Goal: Information Seeking & Learning: Learn about a topic

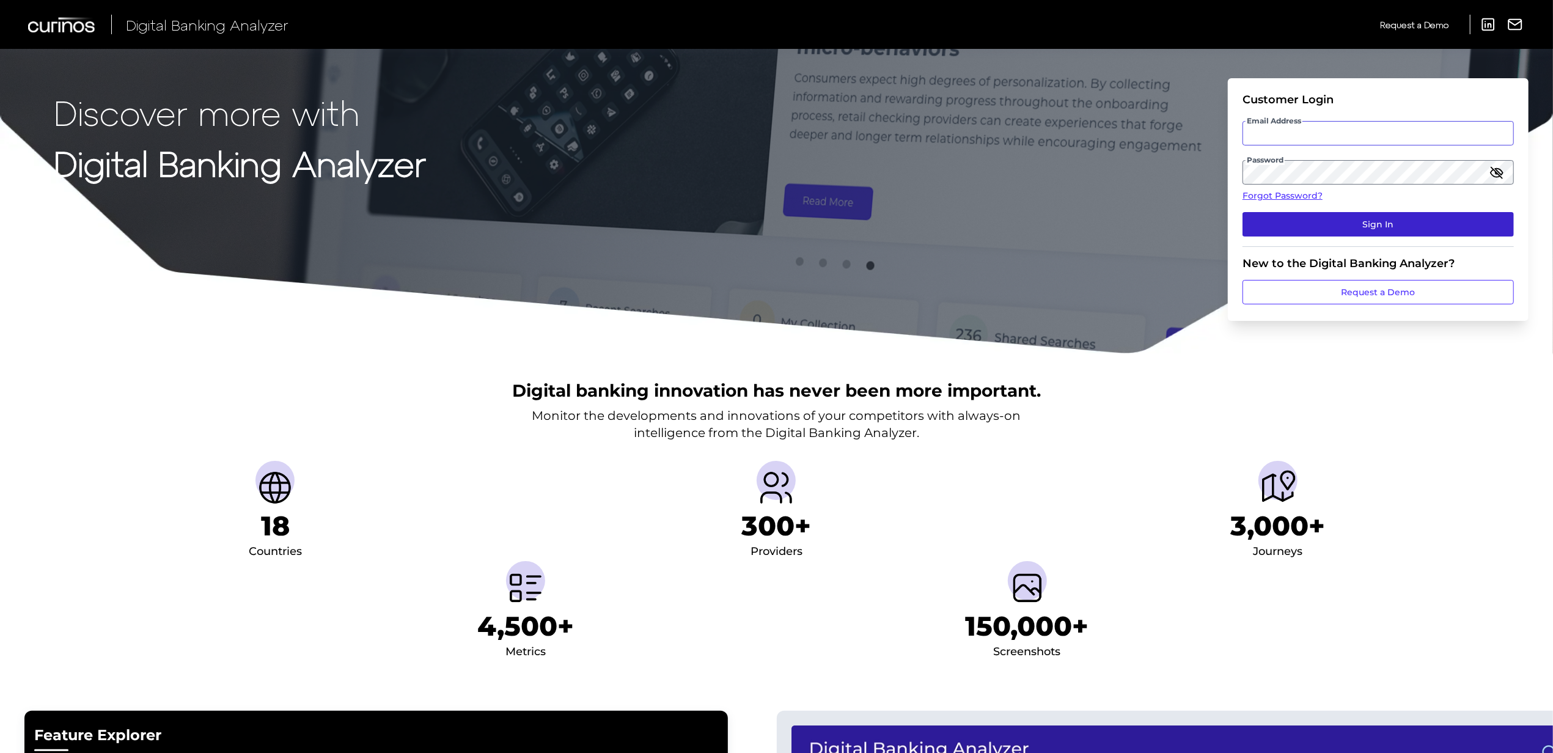
type input "[EMAIL_ADDRESS][PERSON_NAME][DOMAIN_NAME]"
click at [1401, 219] on button "Sign In" at bounding box center [1377, 224] width 271 height 24
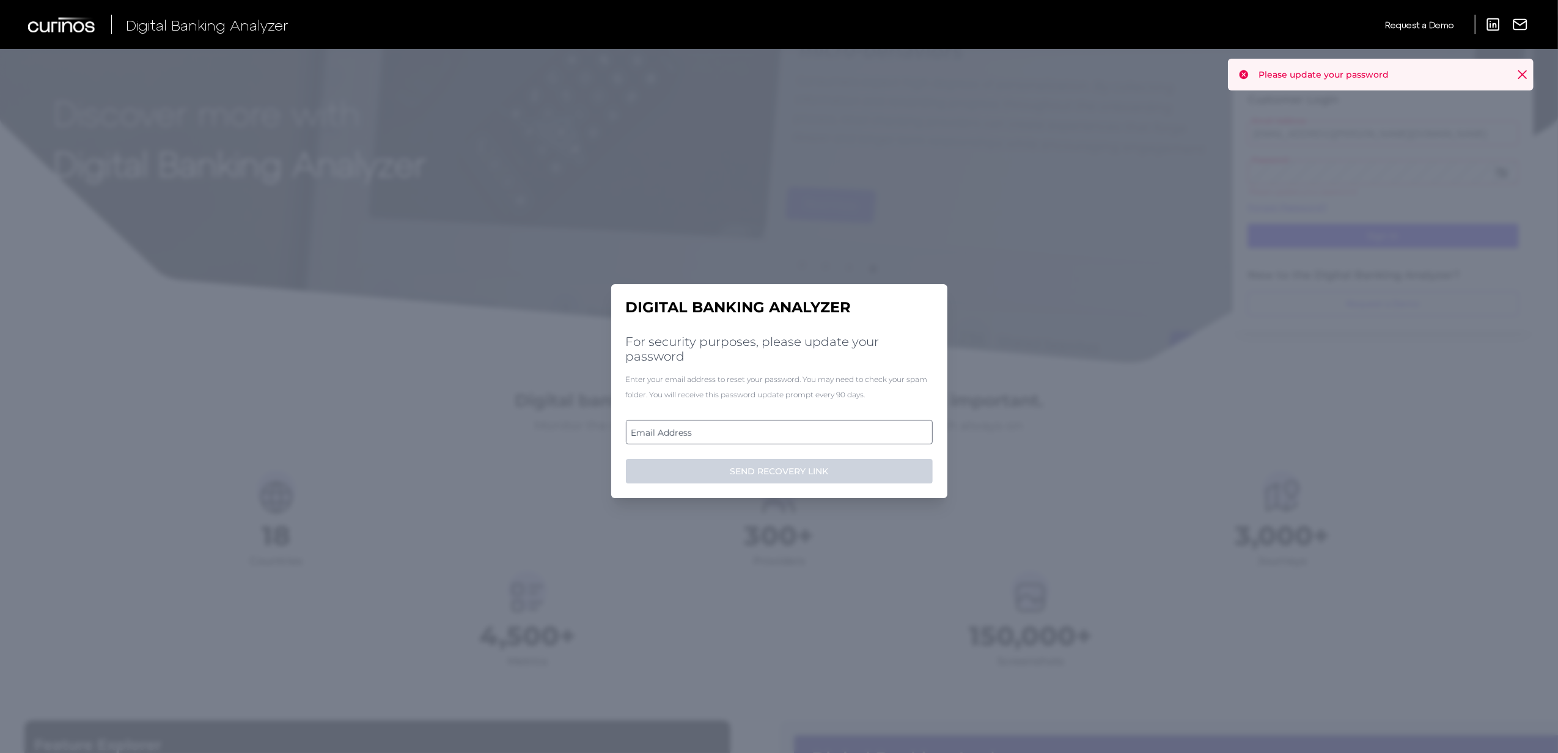
click at [837, 428] on label "Email Address" at bounding box center [778, 432] width 305 height 22
click at [837, 428] on input "email" at bounding box center [779, 432] width 307 height 24
click at [835, 431] on input "Email Address" at bounding box center [779, 432] width 307 height 24
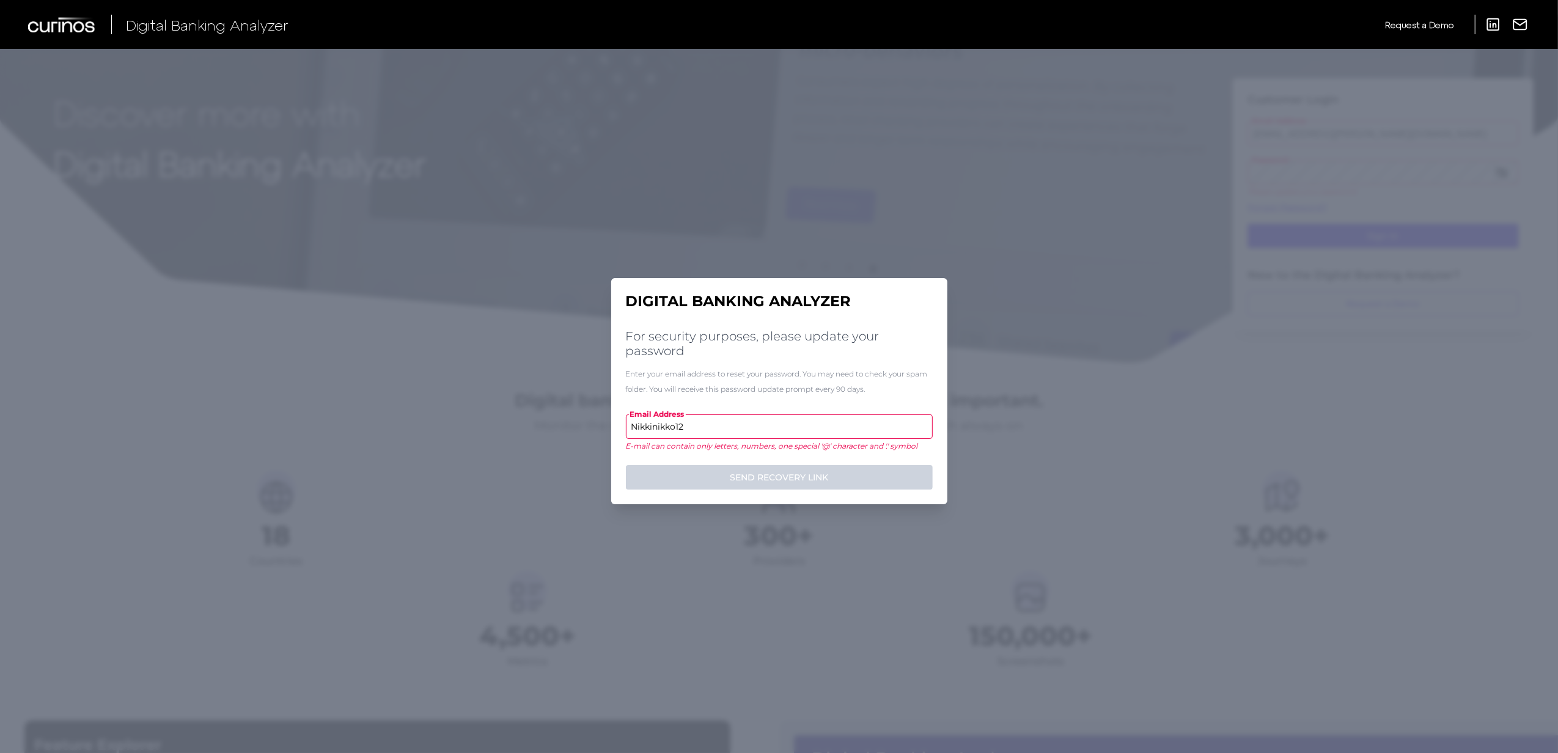
drag, startPoint x: 818, startPoint y: 434, endPoint x: 646, endPoint y: 435, distance: 171.1
click at [646, 435] on input "Nikkinikko12" at bounding box center [779, 426] width 307 height 24
click at [683, 434] on input "Nikkinikko12" at bounding box center [779, 426] width 307 height 24
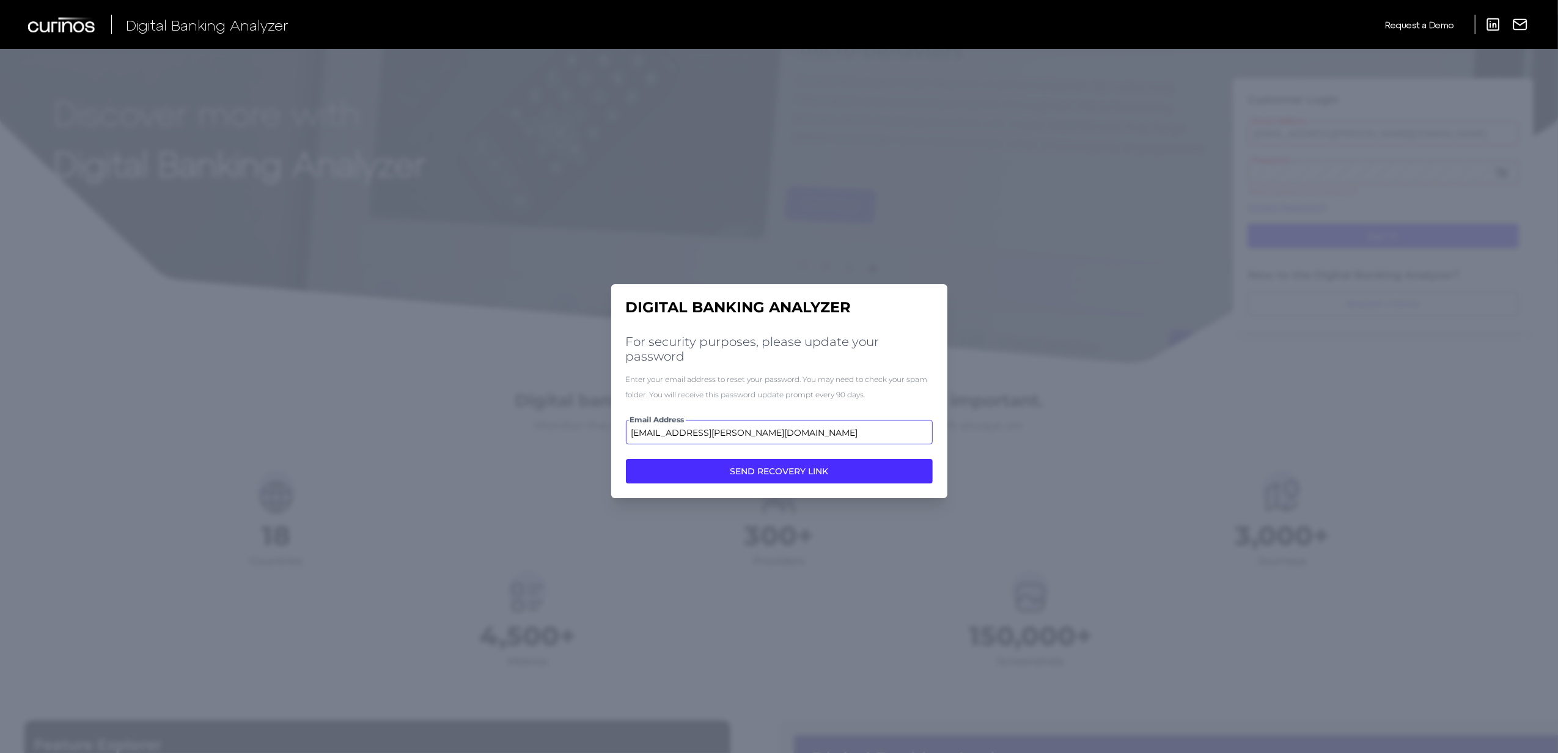
type input "francisco.alvarez@curinos.com"
click at [626, 459] on button "SEND RECOVERY LINK" at bounding box center [779, 471] width 307 height 24
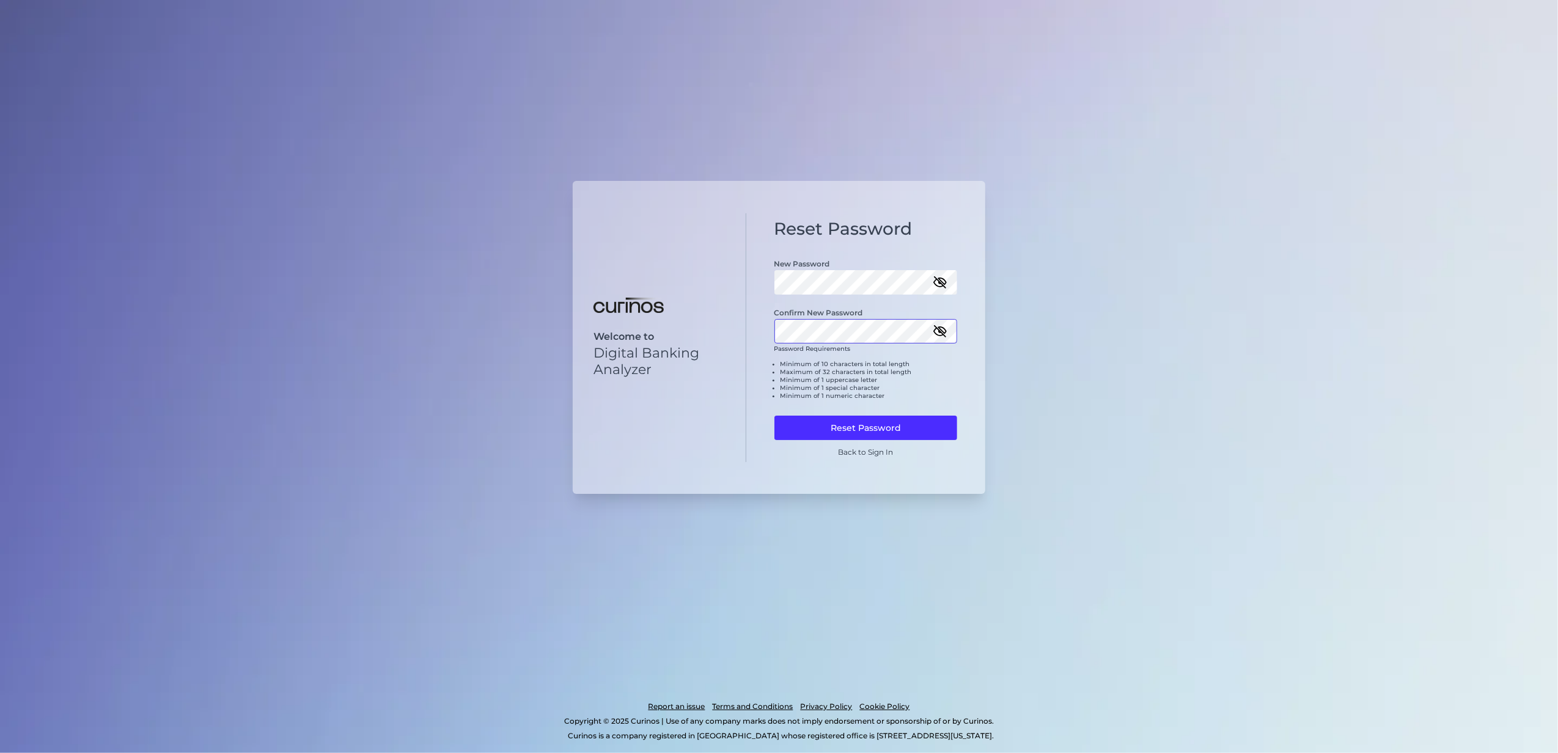
click at [774, 416] on button "Reset Password" at bounding box center [865, 428] width 183 height 24
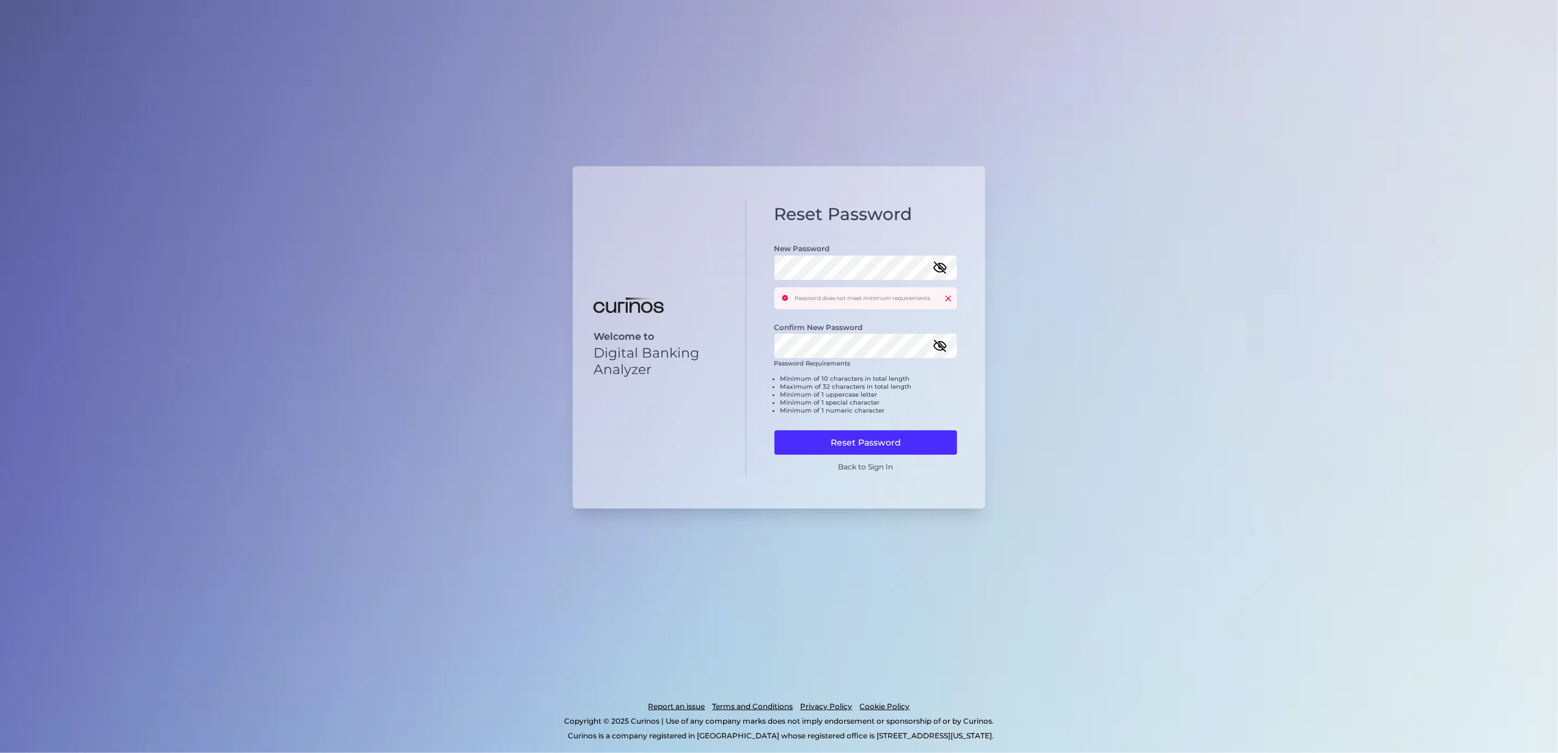
click at [941, 268] on icon "button" at bounding box center [939, 267] width 15 height 15
click at [668, 270] on div "Welcome to Digital Banking Analyzer Reset Password New Password Password does n…" at bounding box center [779, 337] width 412 height 343
click at [732, 276] on div "Welcome to Digital Banking Analyzer Reset Password New Password Password does n…" at bounding box center [779, 337] width 412 height 343
click at [775, 341] on div "Reset Password New Password Password does not meet minimum requirements. Confir…" at bounding box center [866, 338] width 240 height 279
click at [771, 443] on div "Reset Password New Password Password does not meet minimum requirements. Confir…" at bounding box center [866, 338] width 240 height 279
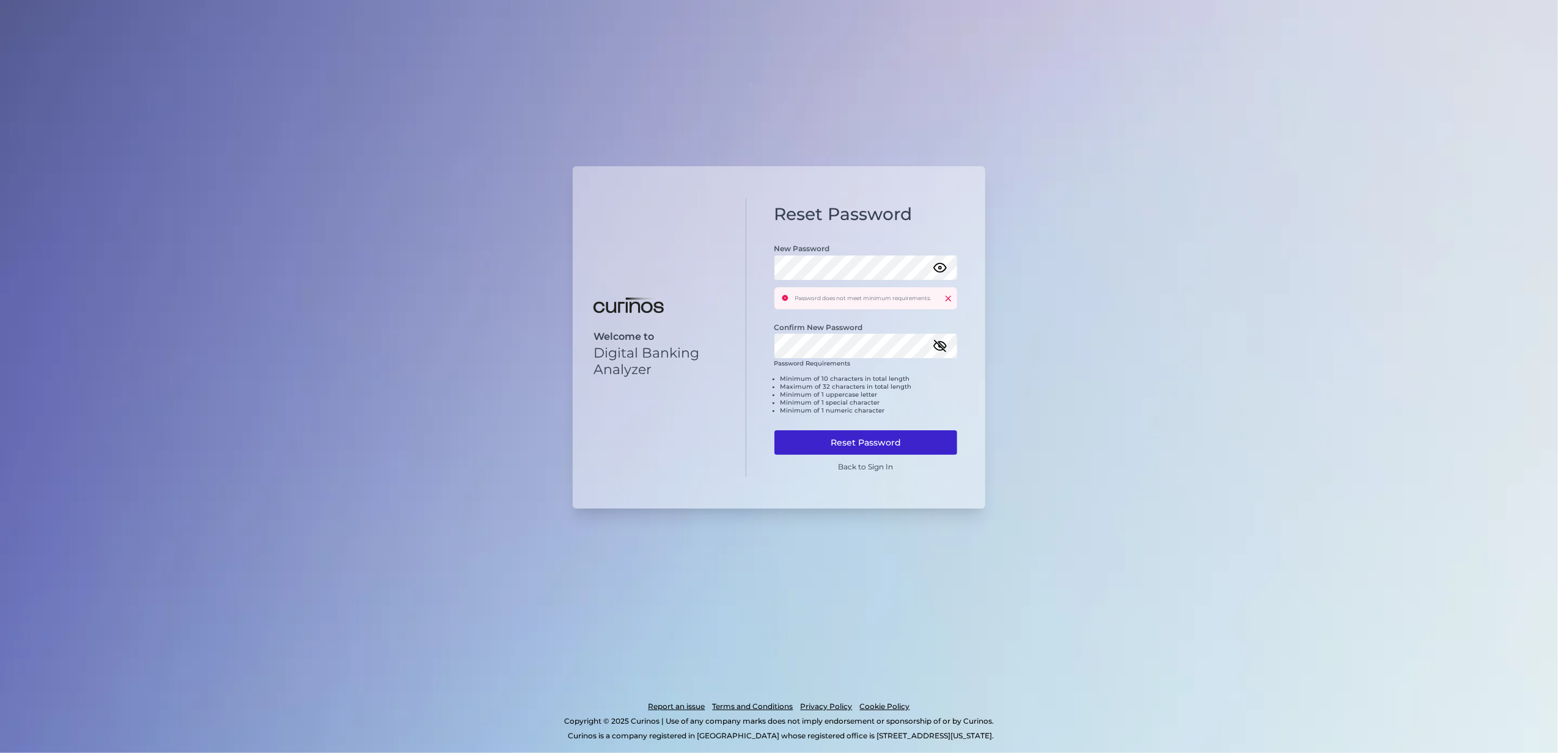
click at [785, 450] on button "Reset Password" at bounding box center [865, 442] width 183 height 24
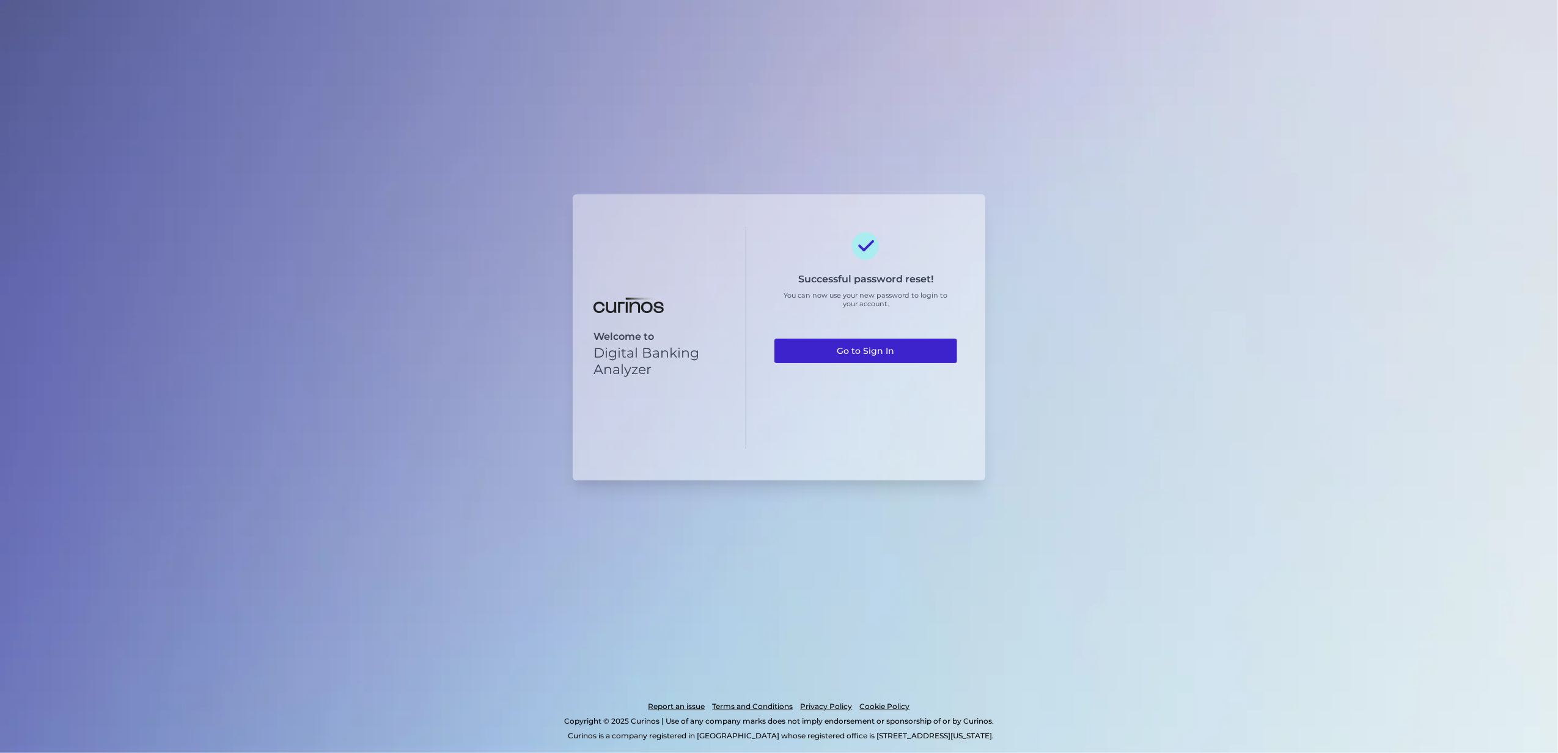
click at [896, 343] on link "Go to Sign In" at bounding box center [865, 351] width 183 height 24
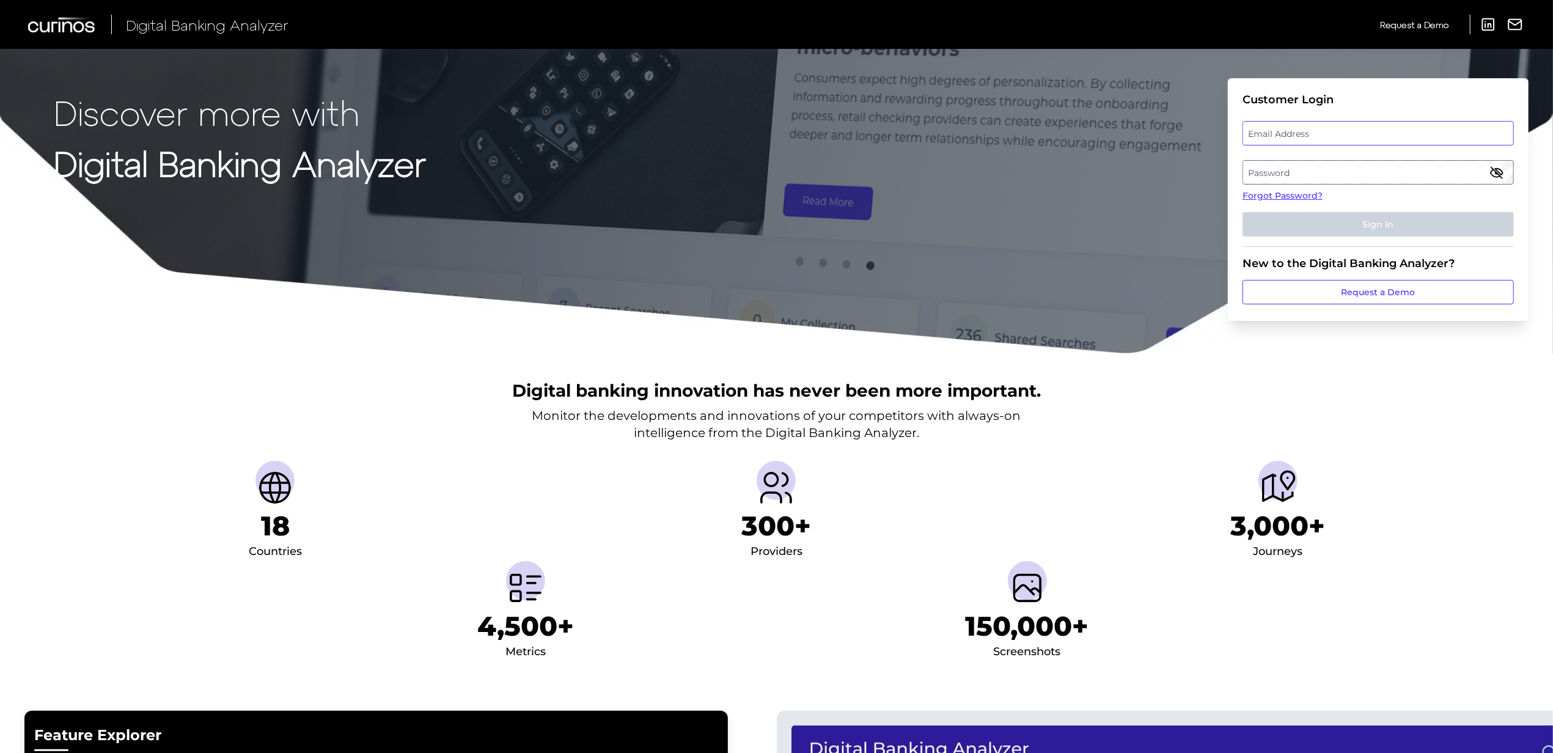
type input "[EMAIL_ADDRESS][PERSON_NAME][DOMAIN_NAME]"
click at [1304, 141] on label "Email Address" at bounding box center [1377, 133] width 269 height 22
click at [1304, 141] on input "[EMAIL_ADDRESS][PERSON_NAME][DOMAIN_NAME]" at bounding box center [1377, 133] width 271 height 24
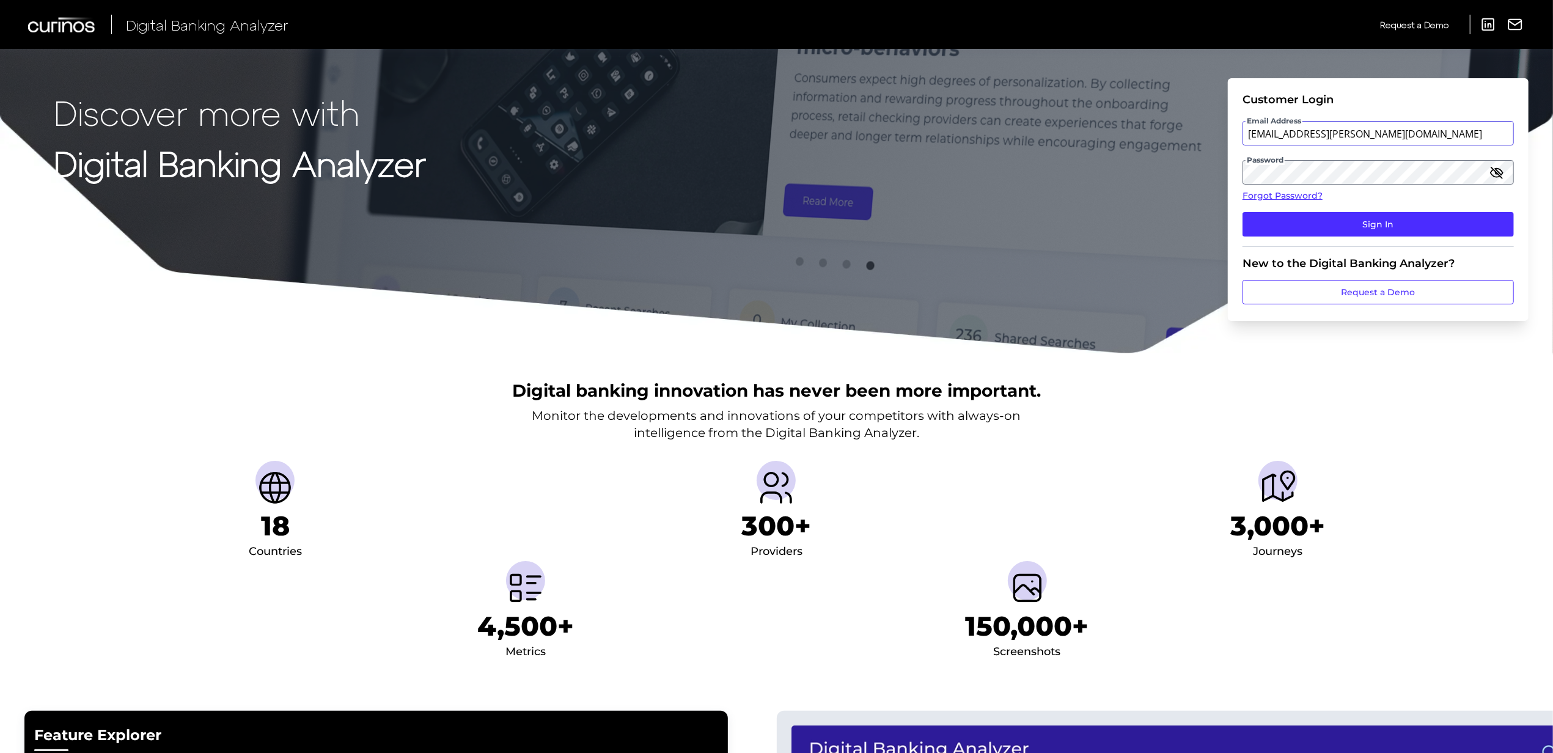
click at [1301, 132] on input "[EMAIL_ADDRESS][PERSON_NAME][DOMAIN_NAME]" at bounding box center [1377, 133] width 271 height 24
drag, startPoint x: 1184, startPoint y: 213, endPoint x: 1192, endPoint y: 211, distance: 8.3
click at [1183, 213] on div "Discover more with Digital Banking Analyzer Customer Login Email Address [EMAIL…" at bounding box center [776, 177] width 1553 height 354
drag, startPoint x: 1514, startPoint y: 166, endPoint x: 1460, endPoint y: 203, distance: 65.6
click at [1514, 169] on form "Customer Login Email Address [EMAIL_ADDRESS][PERSON_NAME][DOMAIN_NAME] Password…" at bounding box center [1378, 199] width 301 height 243
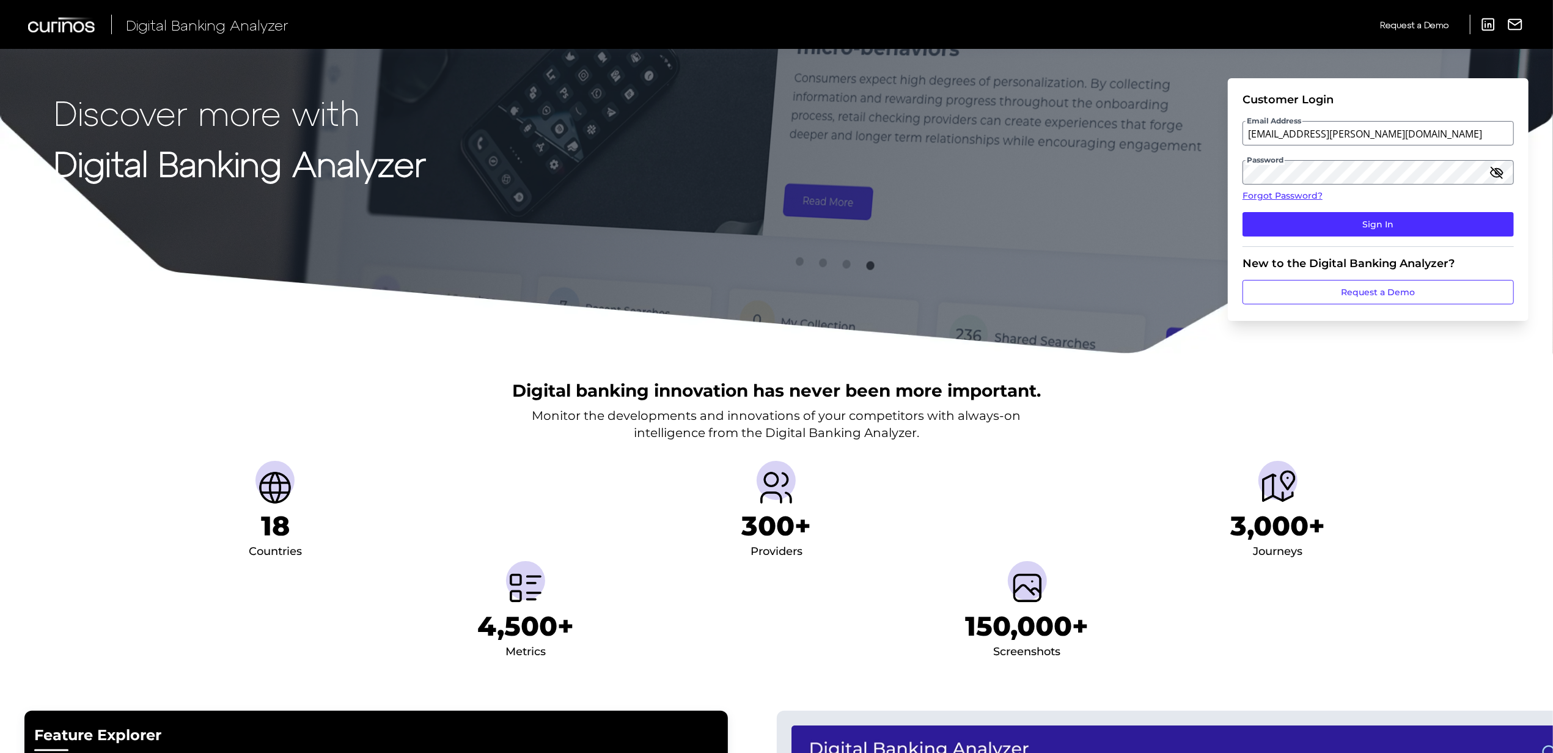
click at [1496, 174] on icon "button" at bounding box center [1496, 172] width 15 height 15
click at [1313, 227] on button "Sign In" at bounding box center [1377, 224] width 271 height 24
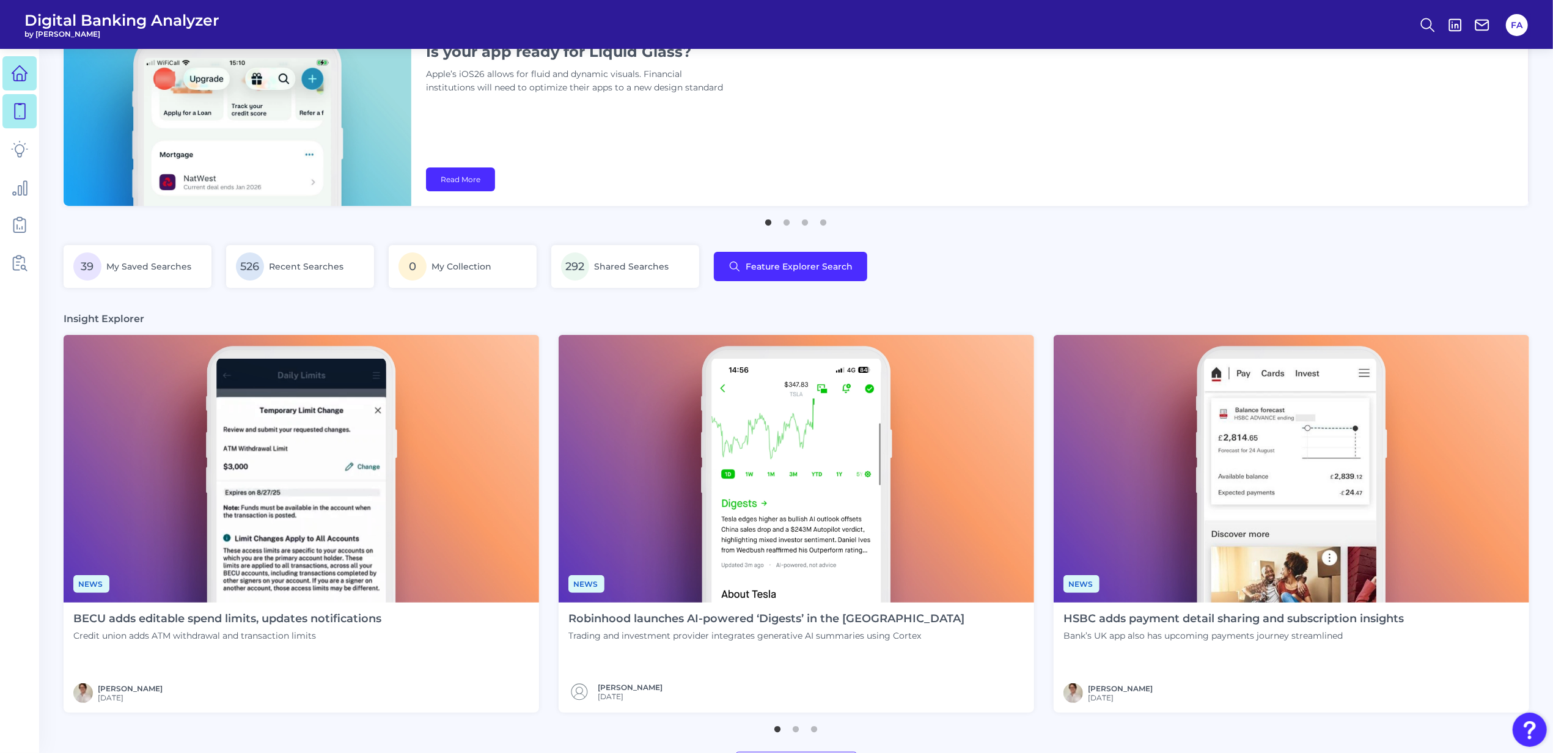
scroll to position [81, 0]
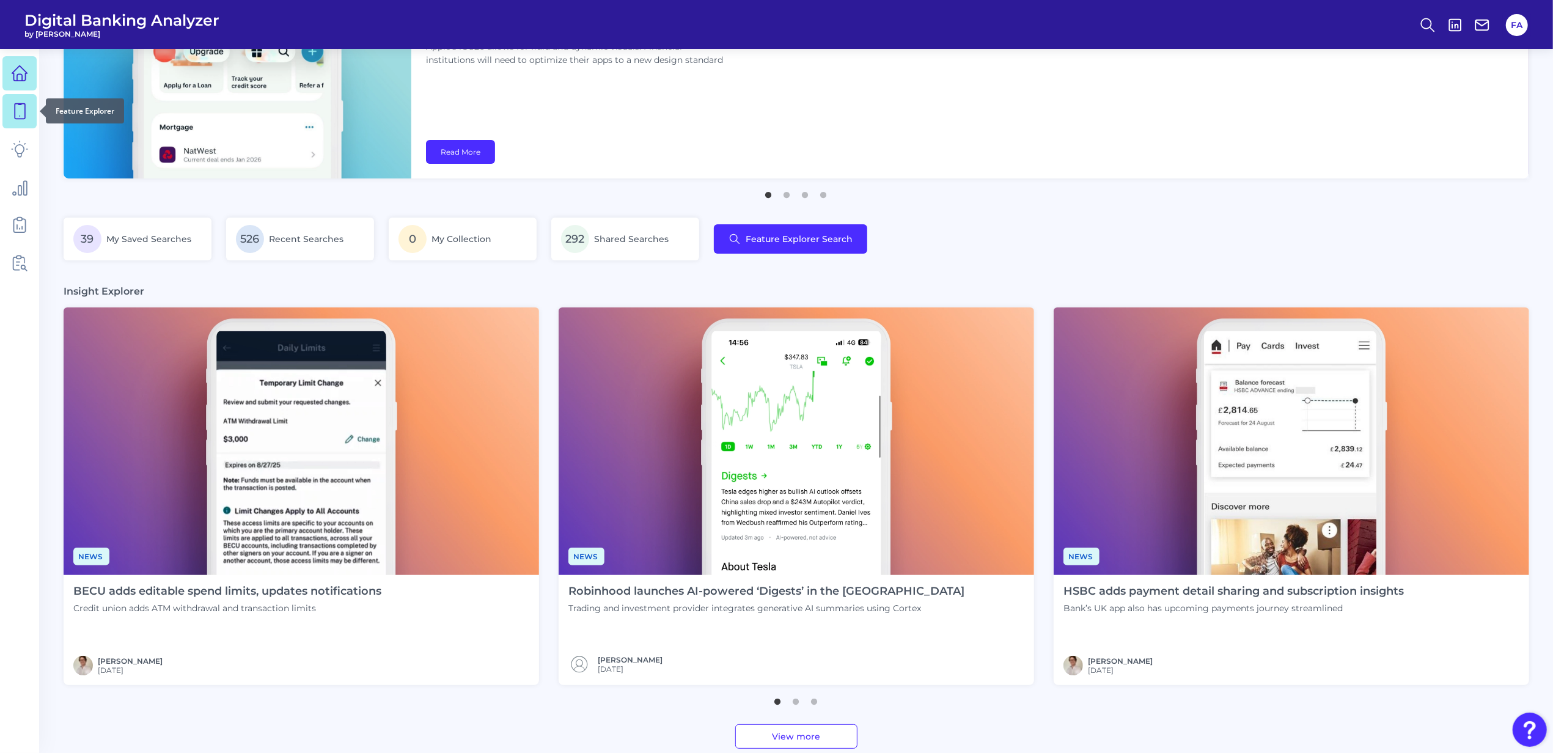
click at [31, 113] on link at bounding box center [19, 111] width 34 height 34
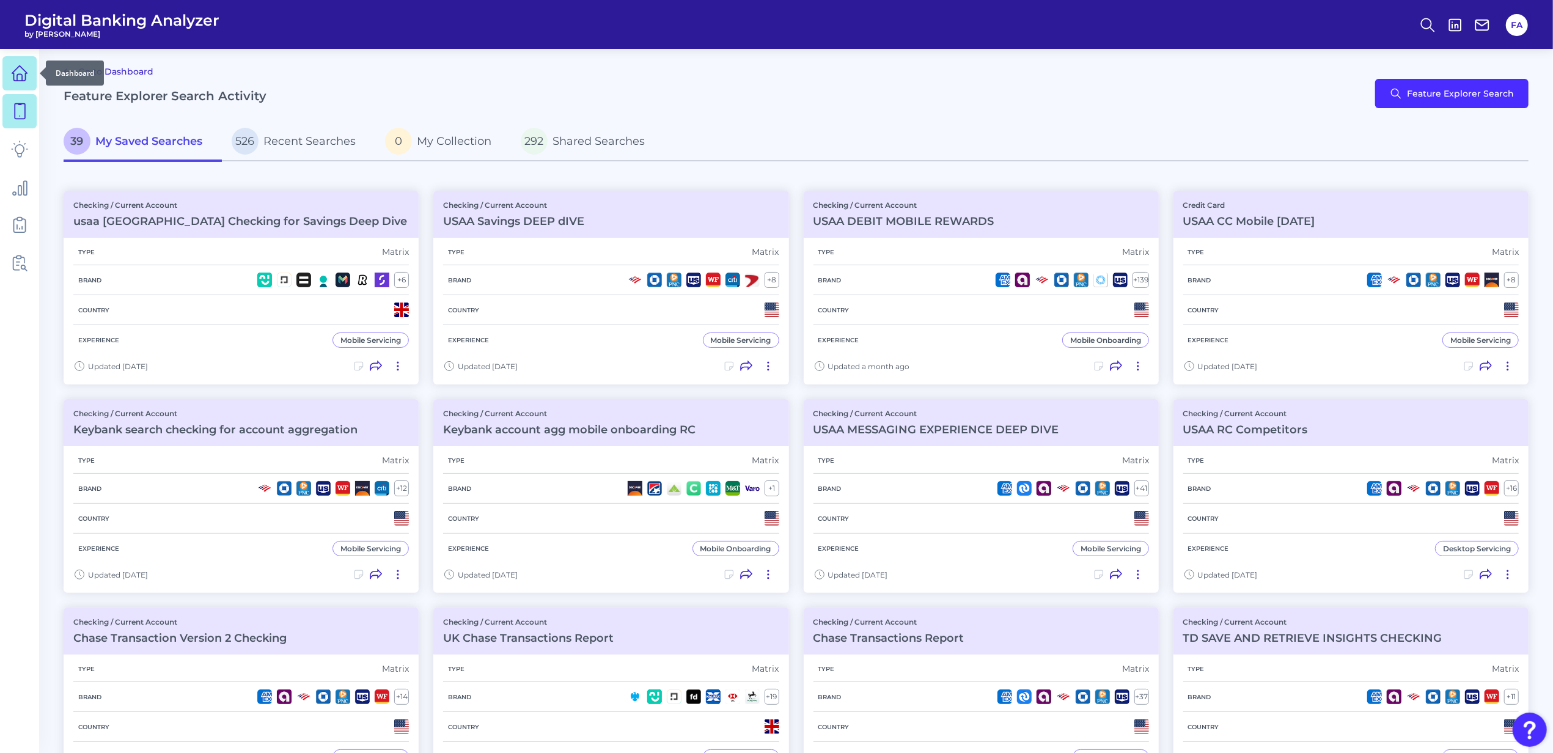
click at [15, 83] on link at bounding box center [19, 73] width 34 height 34
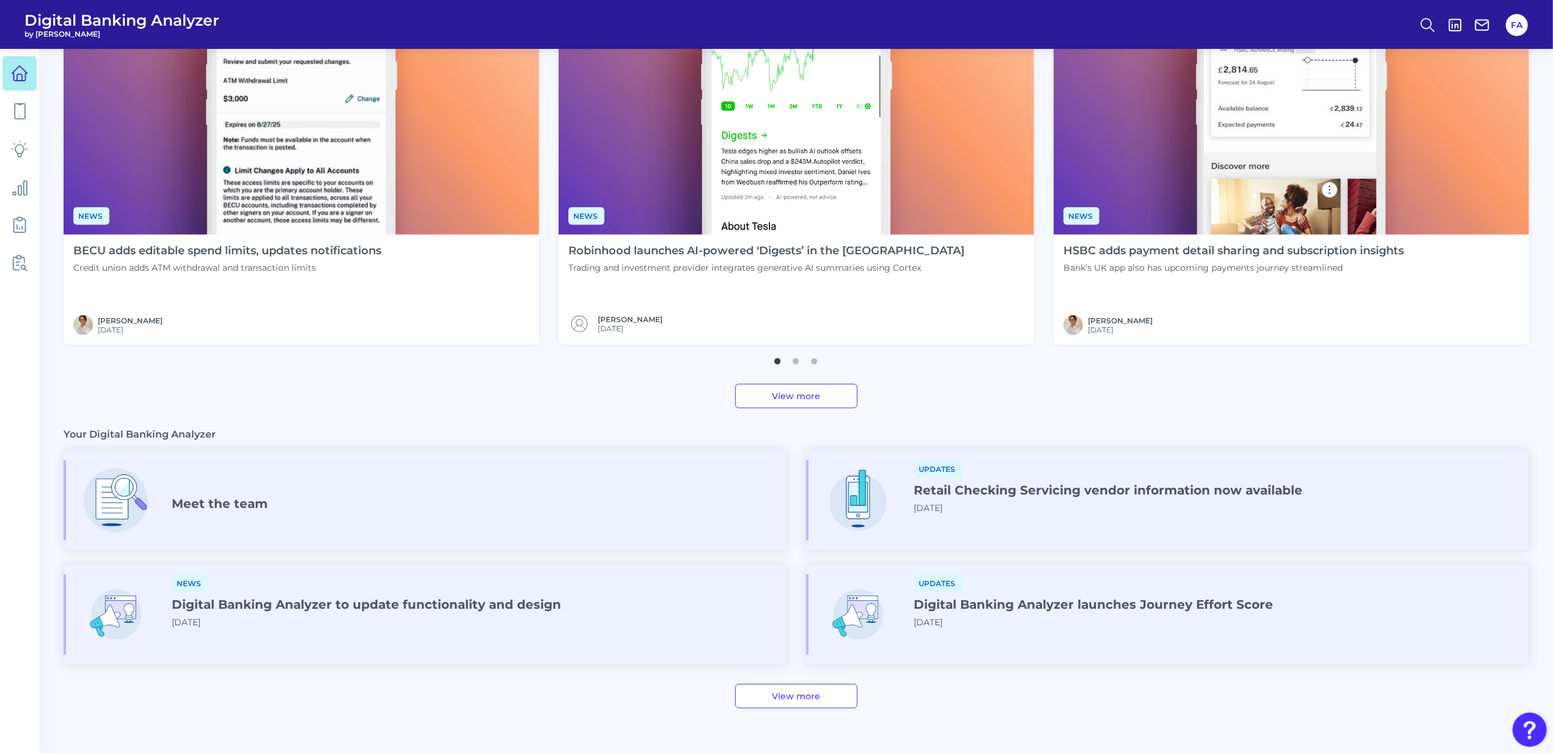
scroll to position [483, 0]
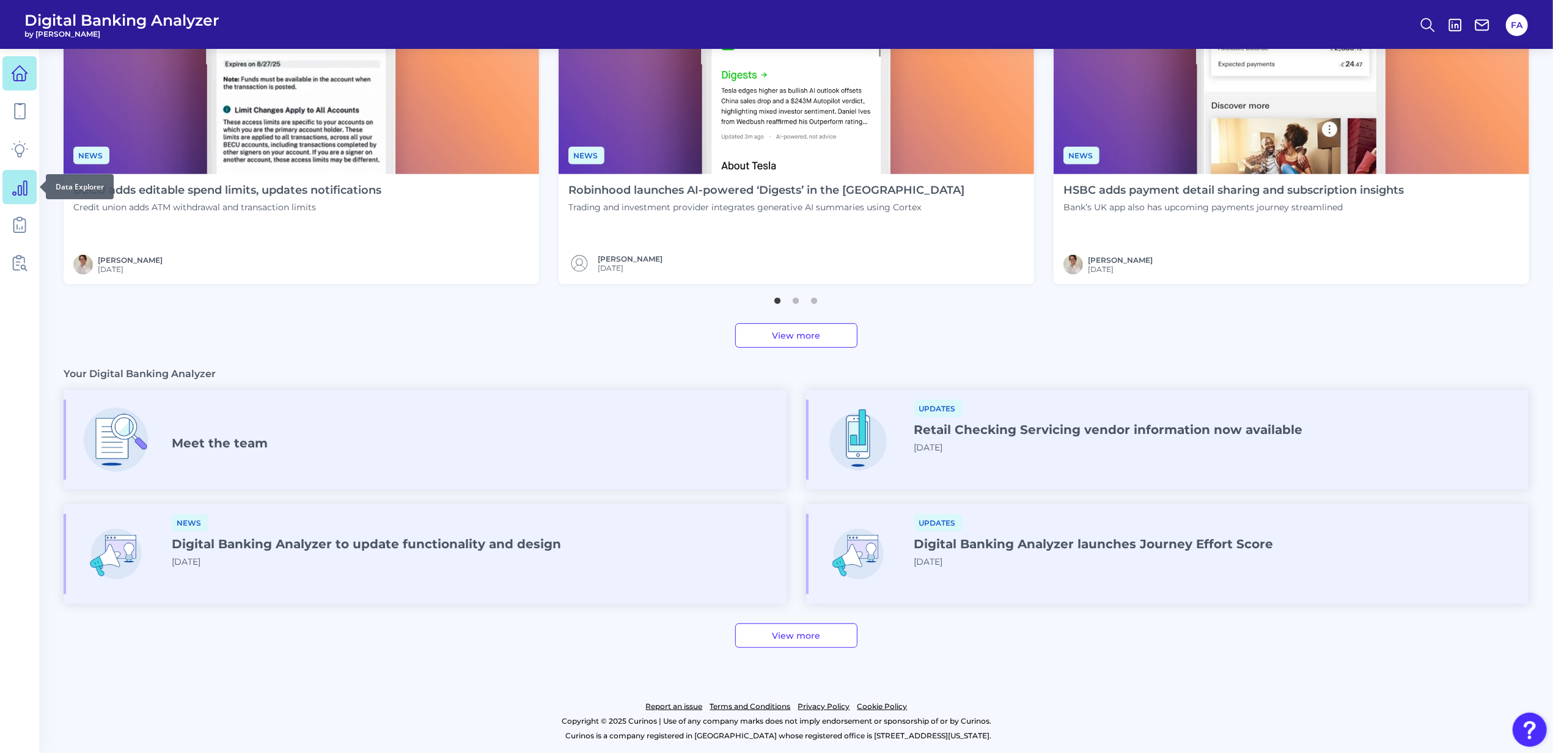
click at [24, 175] on link at bounding box center [19, 187] width 34 height 34
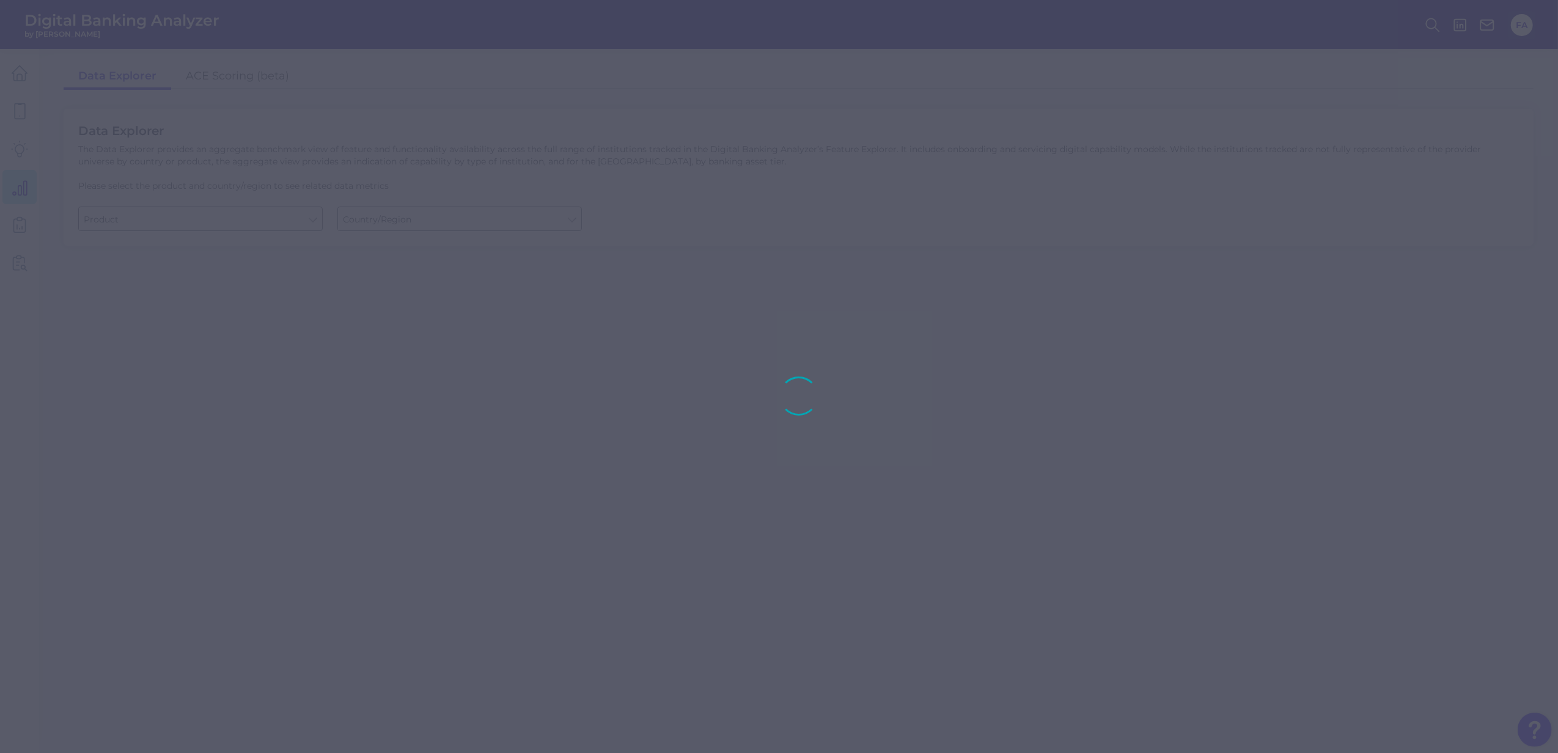
type input "Business Bank Account"
type input "United States"
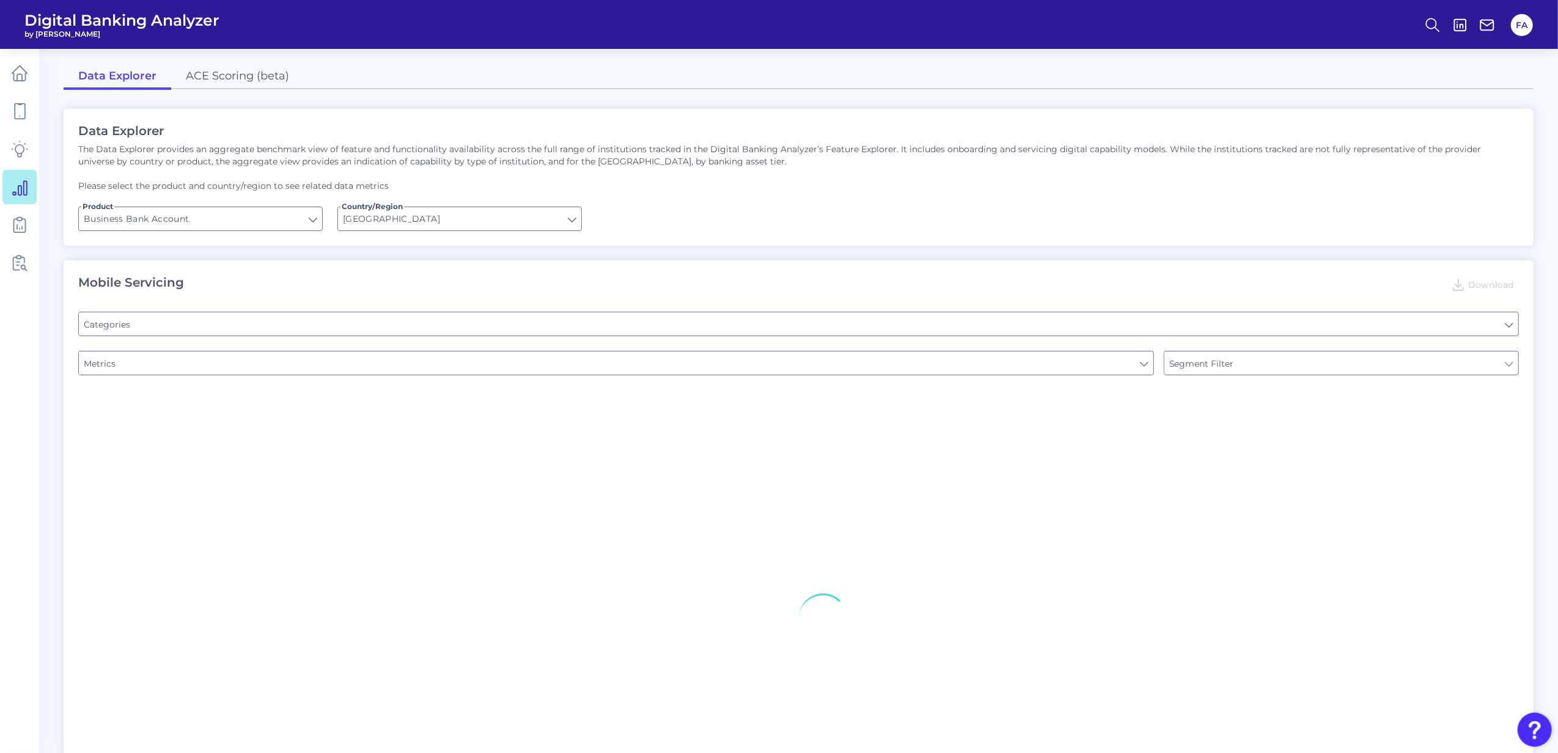
type input "Pre-login Features"
type input "Login"
type input "Type of Institution"
type input "Channel"
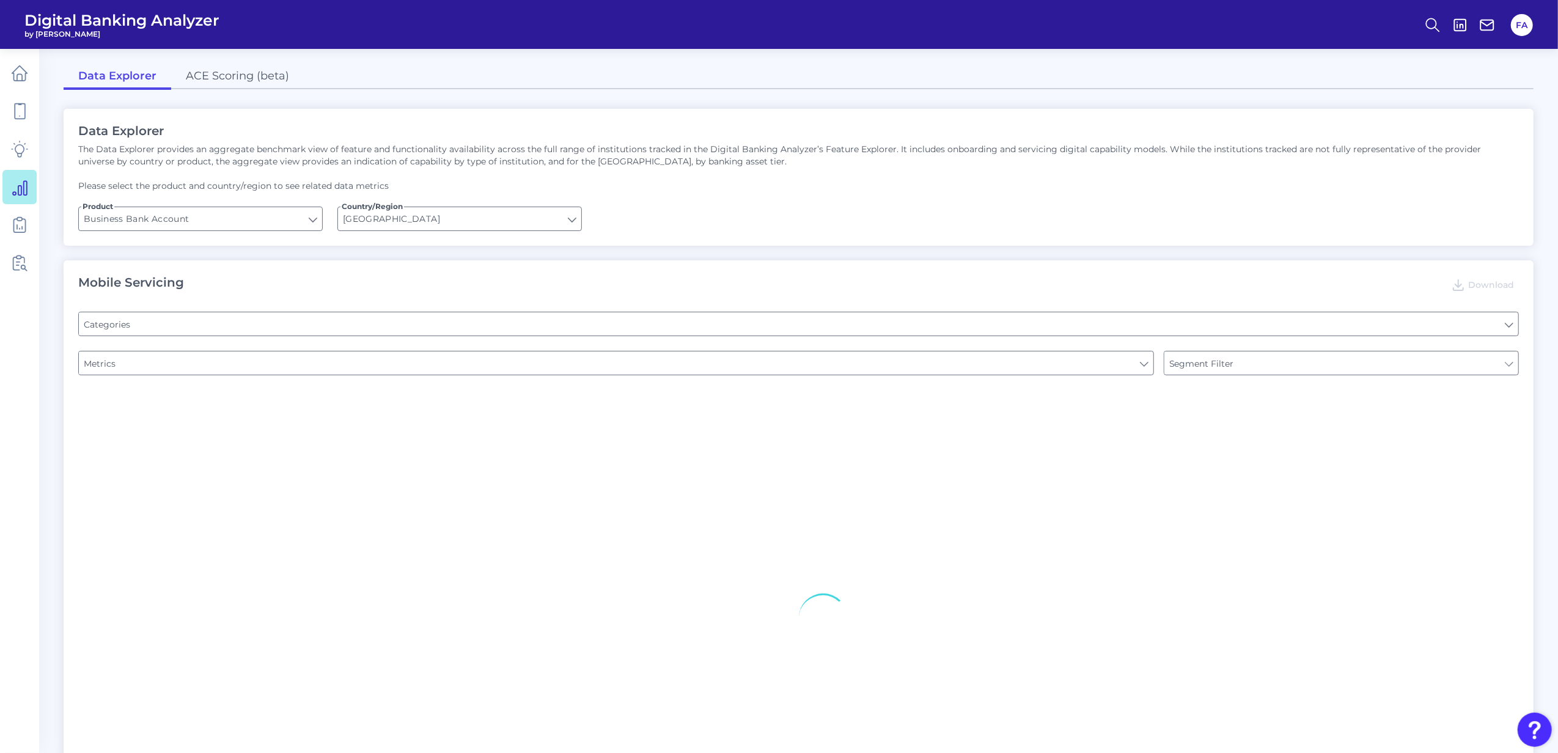
type input "Type of Institution"
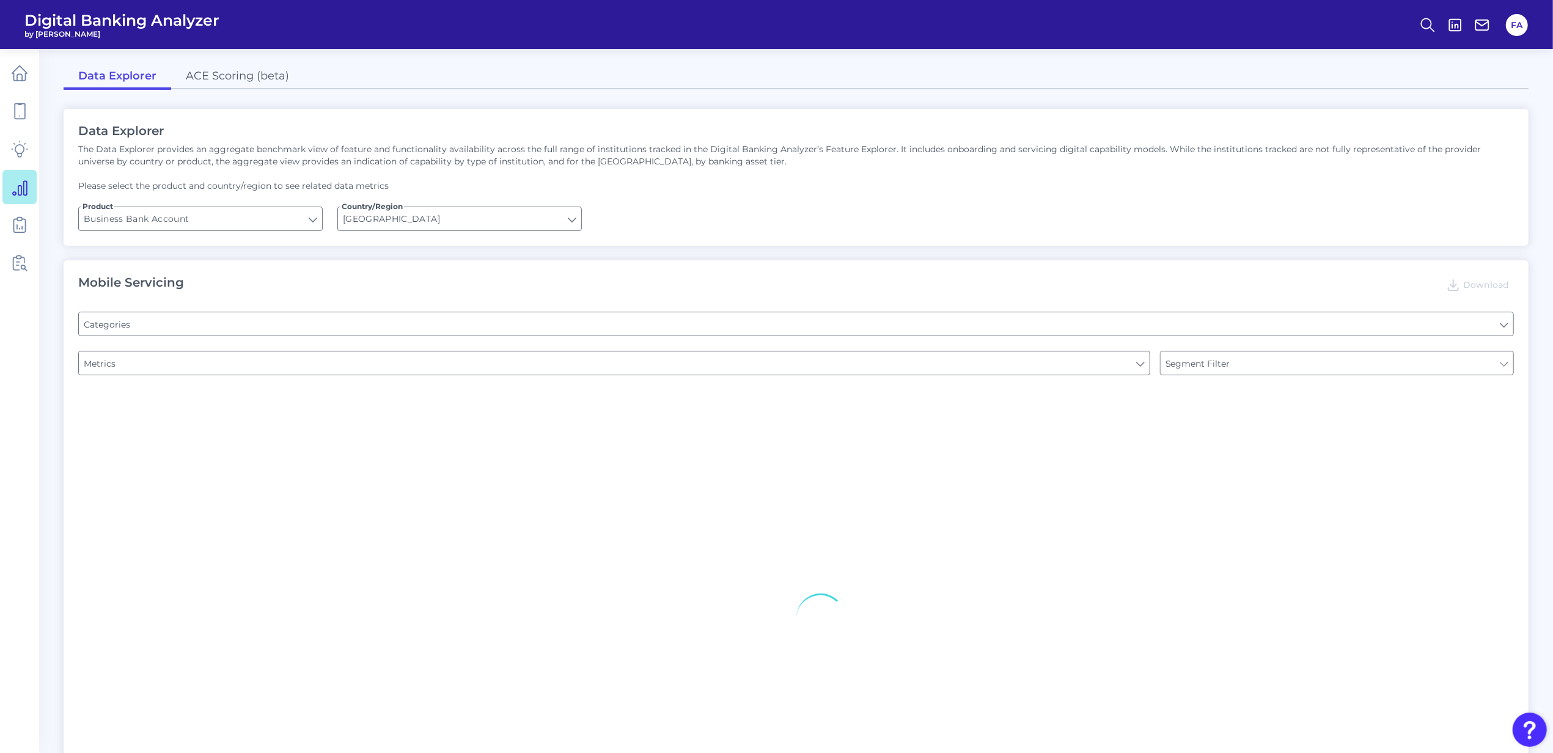
type input "Upon opening the app are users immediately prompted to use Touch/Face ID to log…"
type input "Does it offer third-party single sign on?"
type input "Can you apply for the PRODUCT as a new to brand customer on ANY digital channel?"
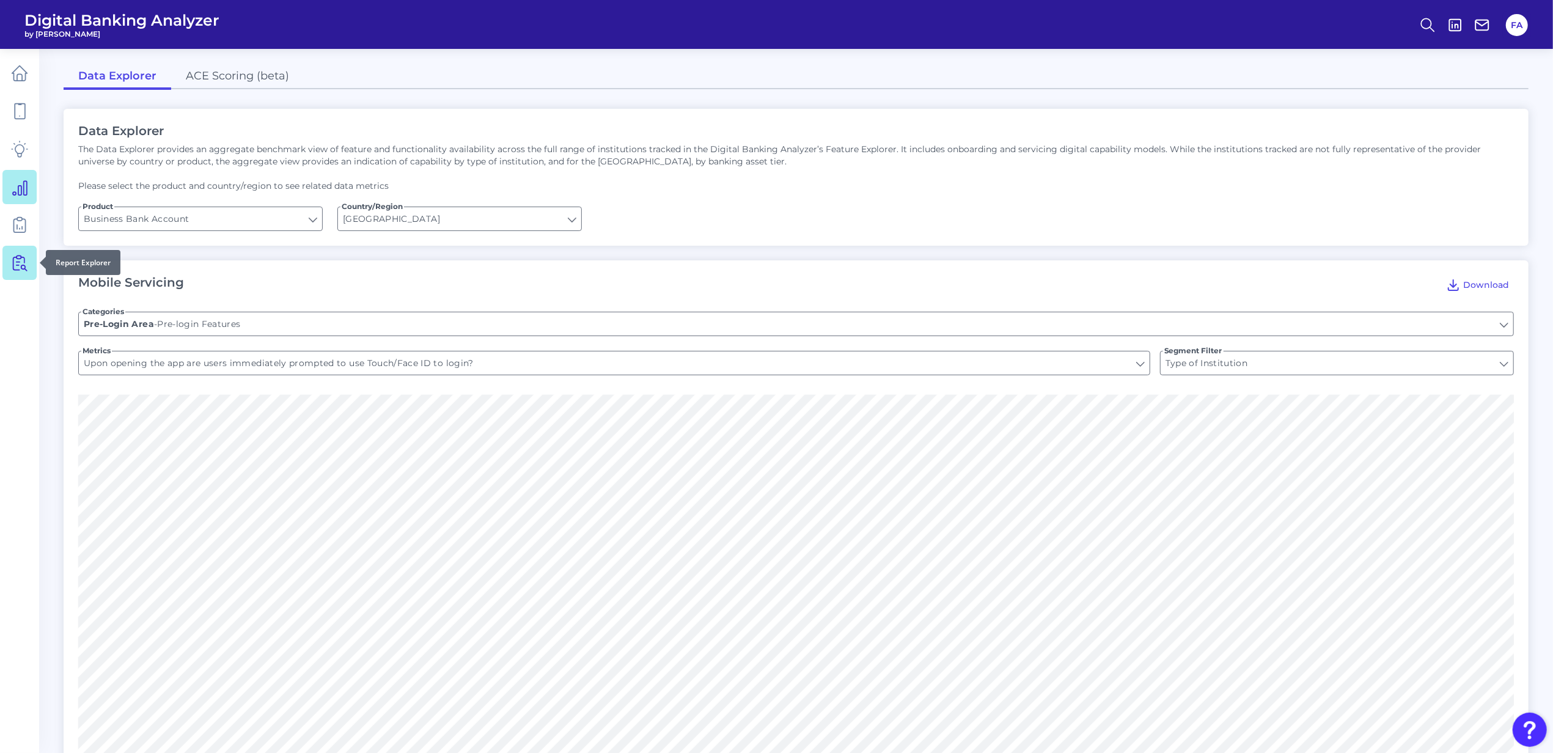
click at [30, 268] on link at bounding box center [19, 263] width 34 height 34
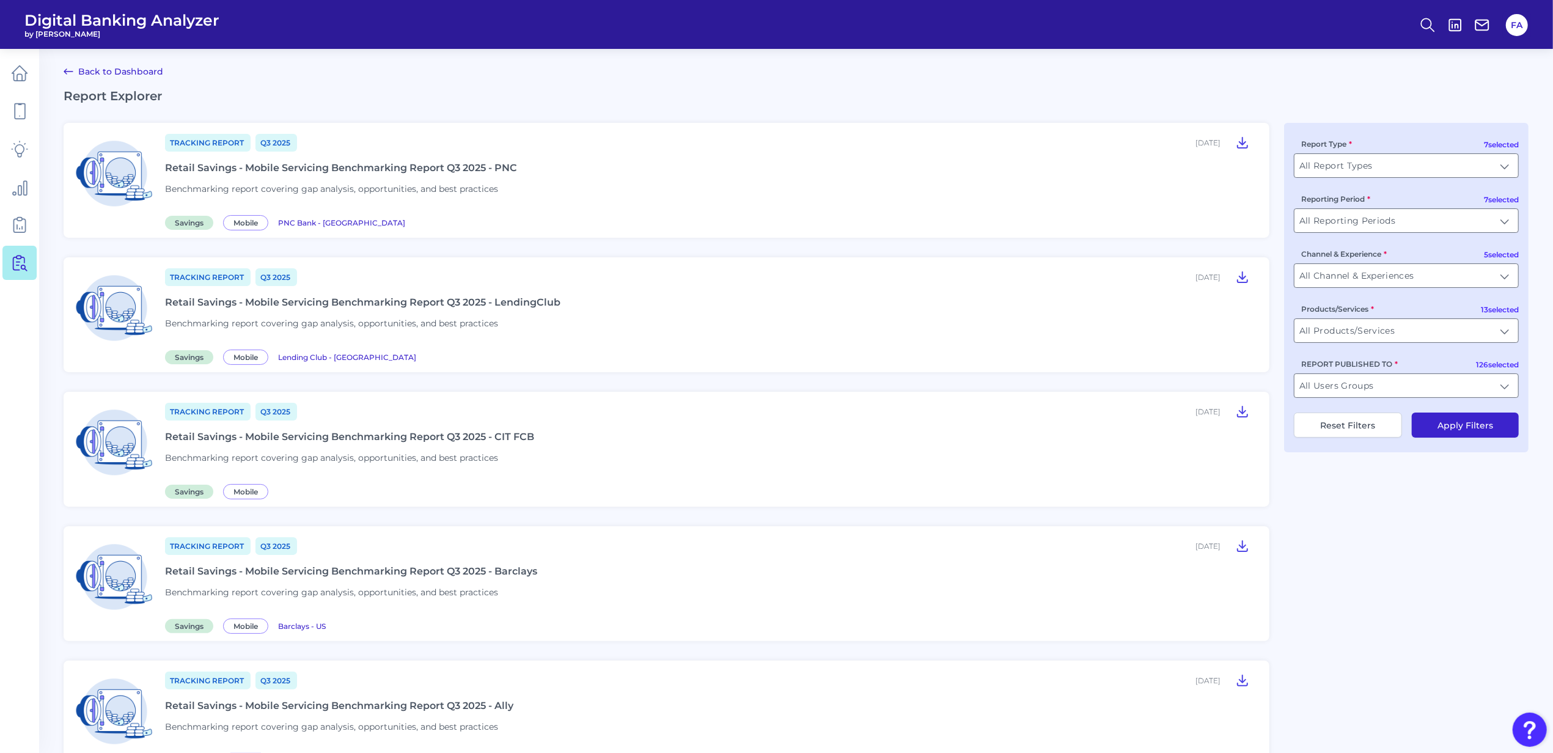
click at [18, 45] on header "Digital Banking Analyzer by Curinos FA" at bounding box center [776, 24] width 1553 height 49
click at [20, 69] on icon at bounding box center [19, 73] width 17 height 17
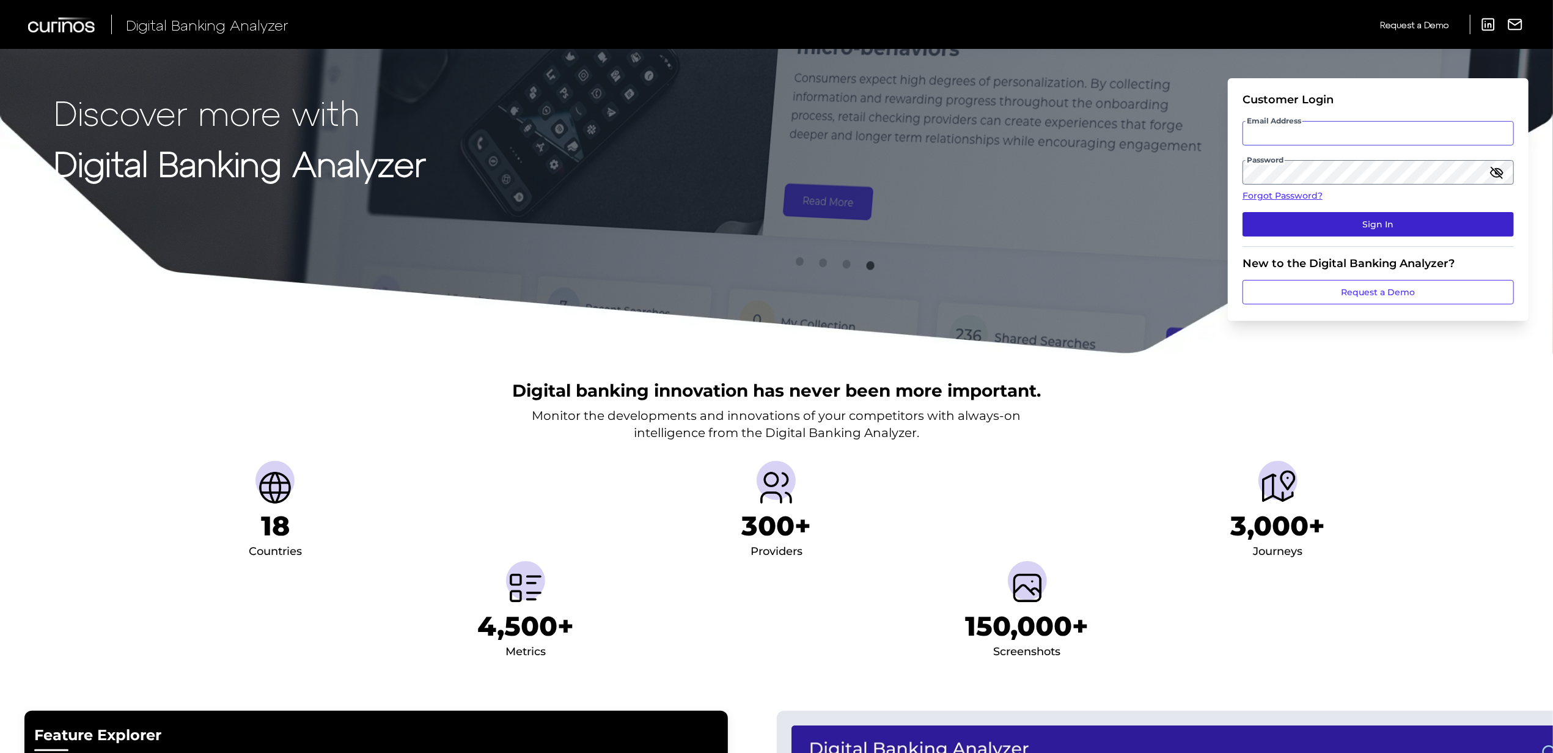
type input "[EMAIL_ADDRESS][PERSON_NAME][DOMAIN_NAME]"
click at [1293, 225] on button "Sign In" at bounding box center [1377, 224] width 271 height 24
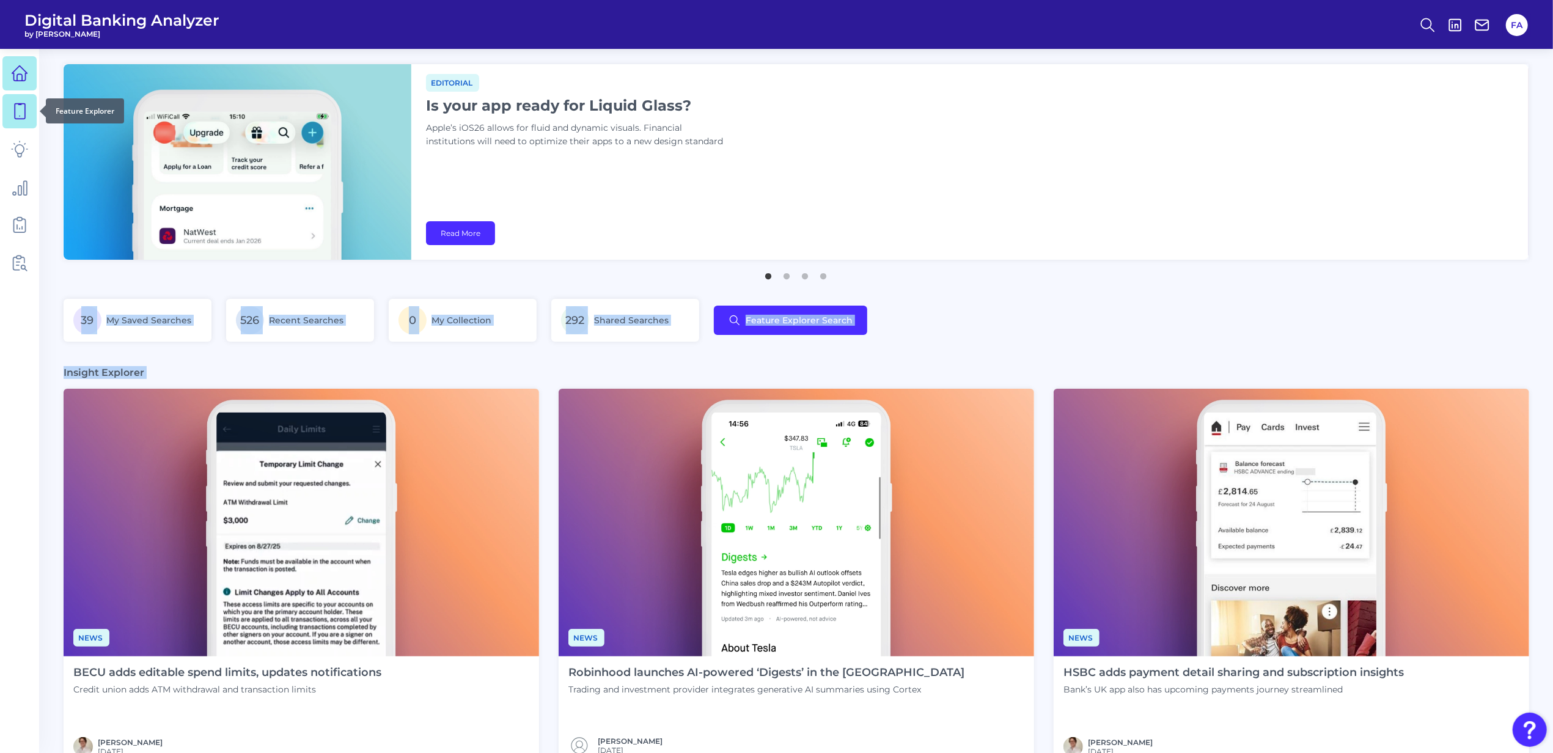
click at [31, 115] on body "Digital Banking Analyzer by [PERSON_NAME] FA News Appdates August Each month, w…" at bounding box center [776, 617] width 1553 height 1235
click at [479, 279] on ul "1 2 3 4" at bounding box center [796, 271] width 1465 height 15
click at [985, 378] on div "Insight Explorer" at bounding box center [796, 372] width 1465 height 13
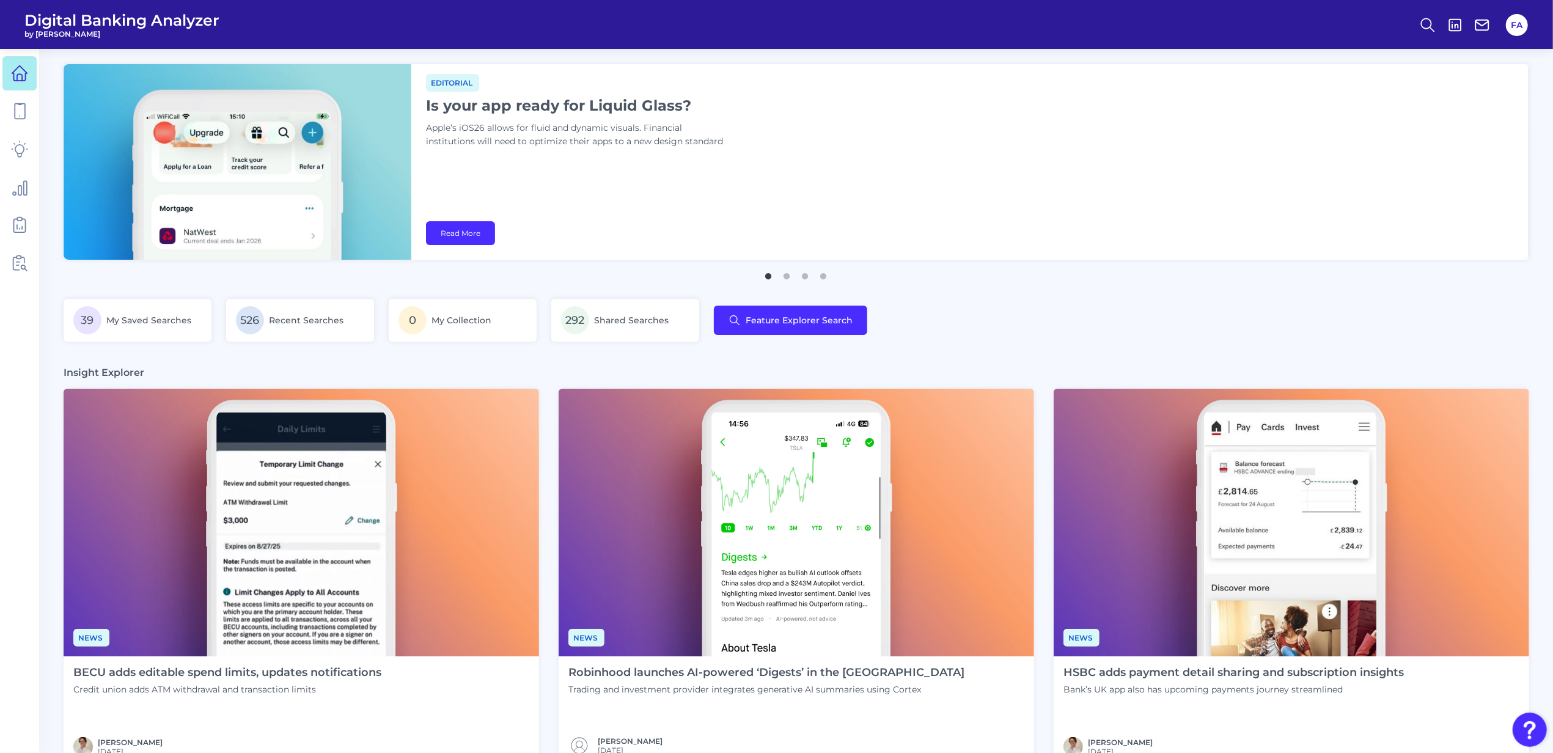
click at [907, 285] on main "News Appdates August Each month, we provide a collection of notable in-app upda…" at bounding box center [776, 617] width 1553 height 1235
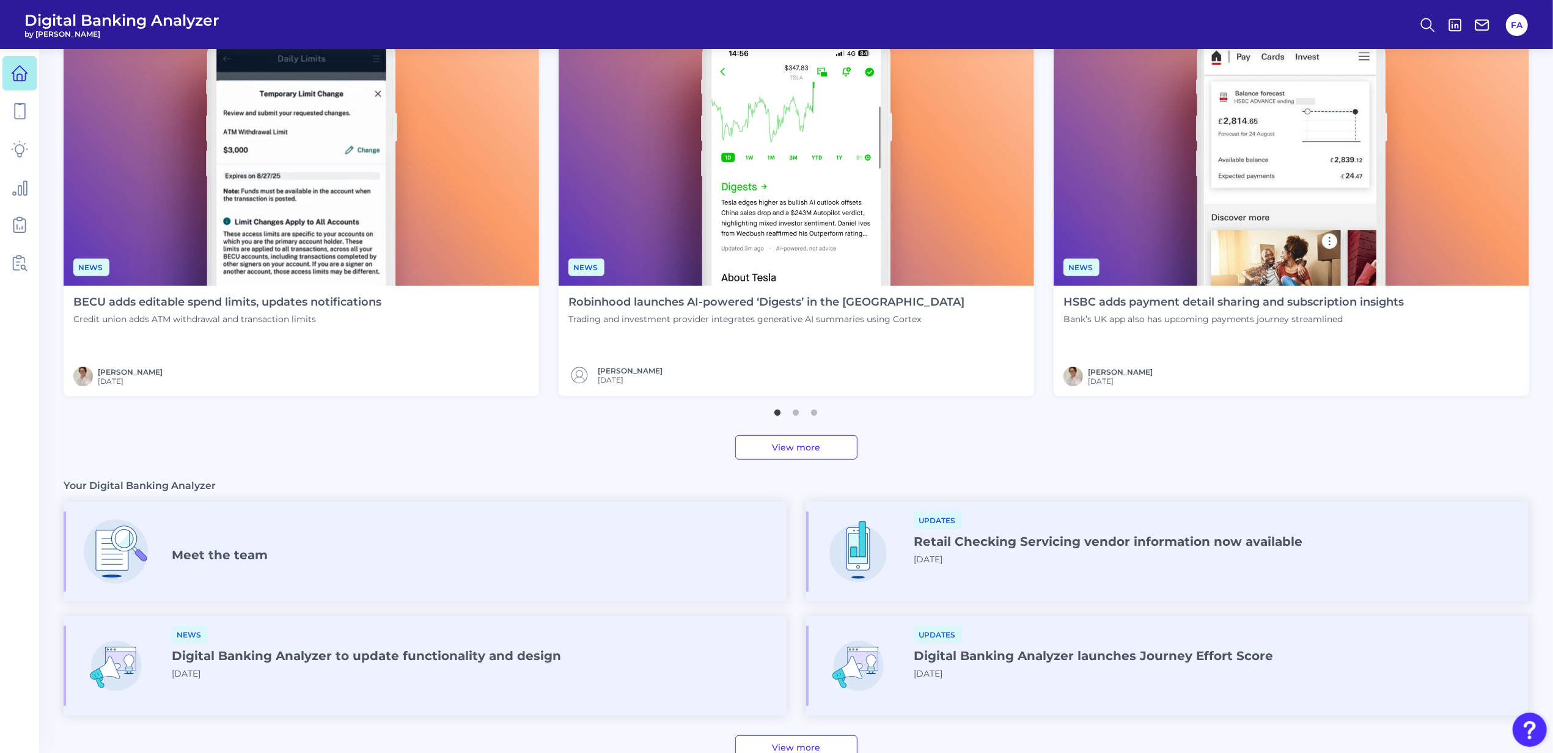
scroll to position [483, 0]
